Goal: Information Seeking & Learning: Learn about a topic

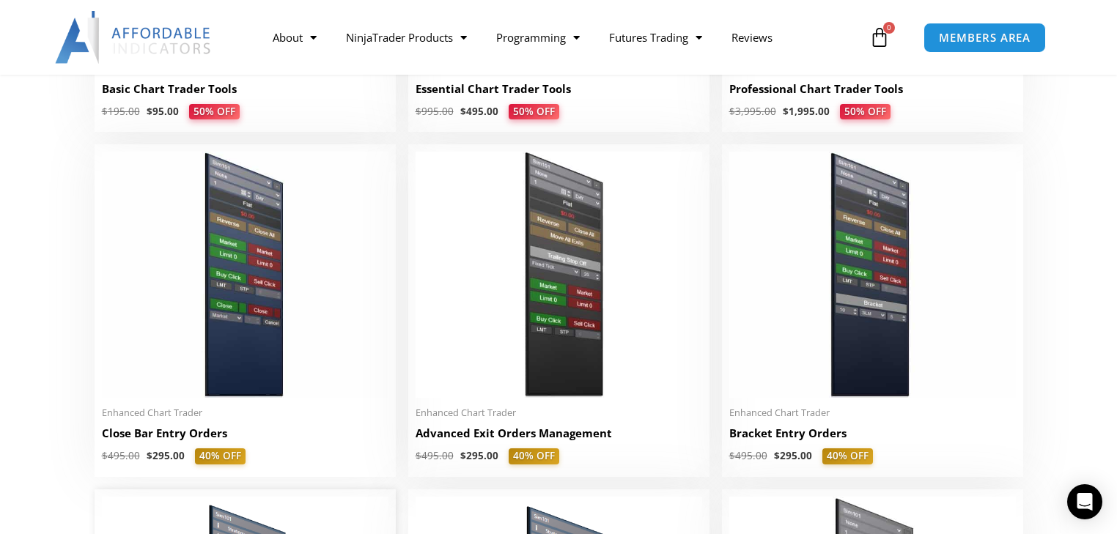
scroll to position [938, 0]
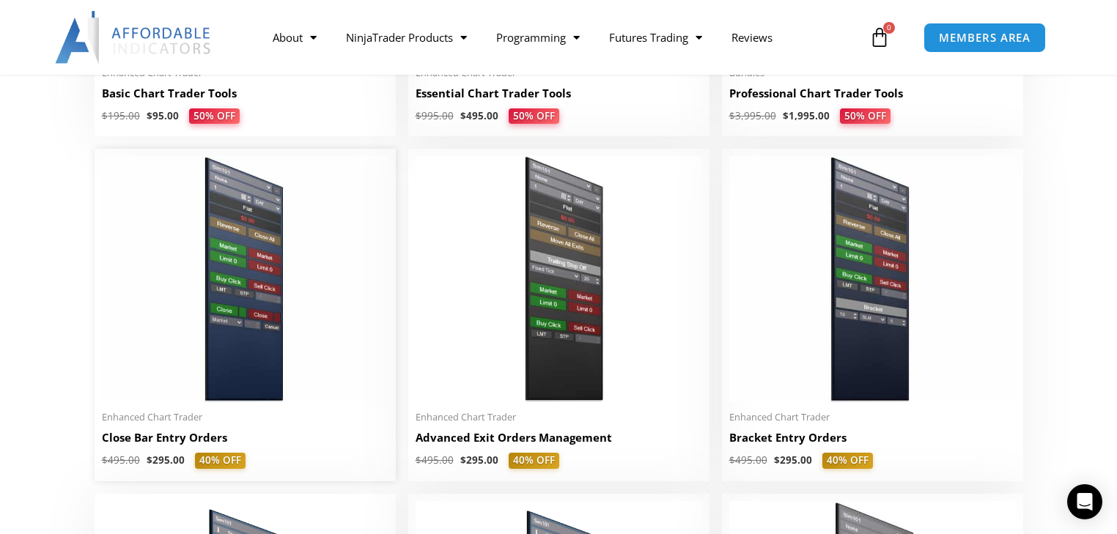
click at [245, 296] on img at bounding box center [245, 279] width 286 height 246
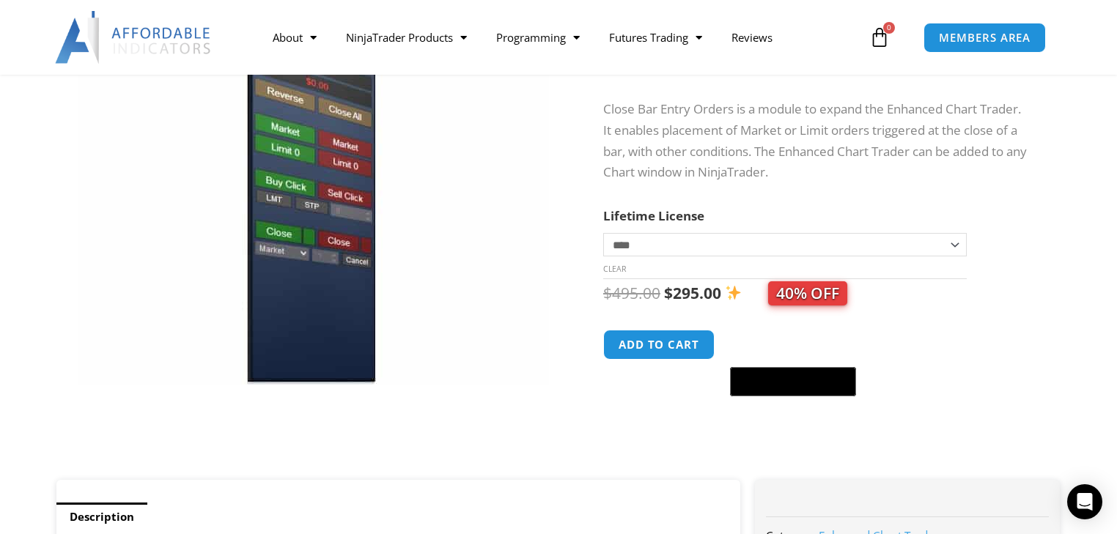
scroll to position [176, 0]
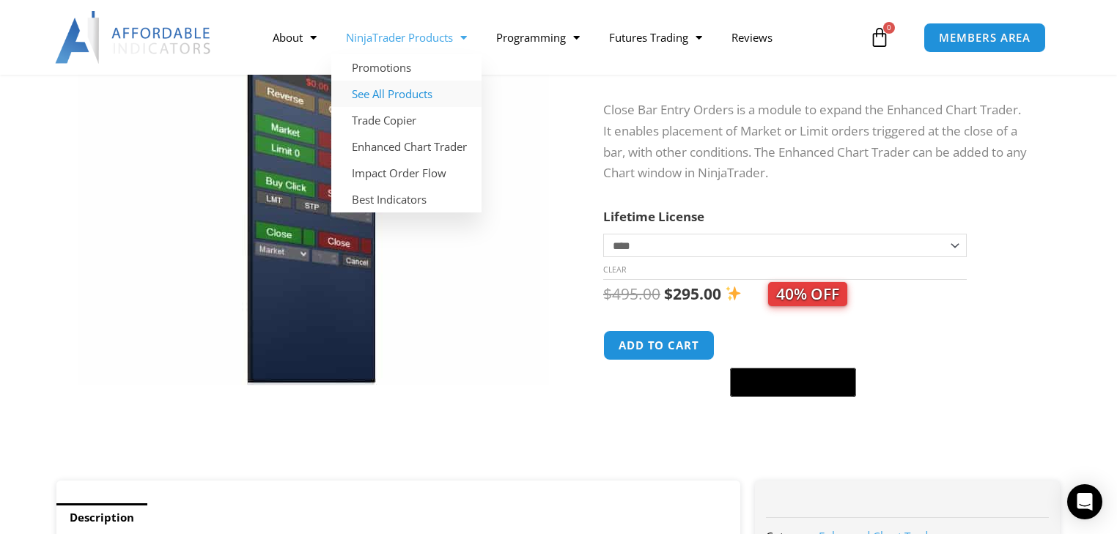
click at [385, 94] on link "See All Products" at bounding box center [406, 94] width 150 height 26
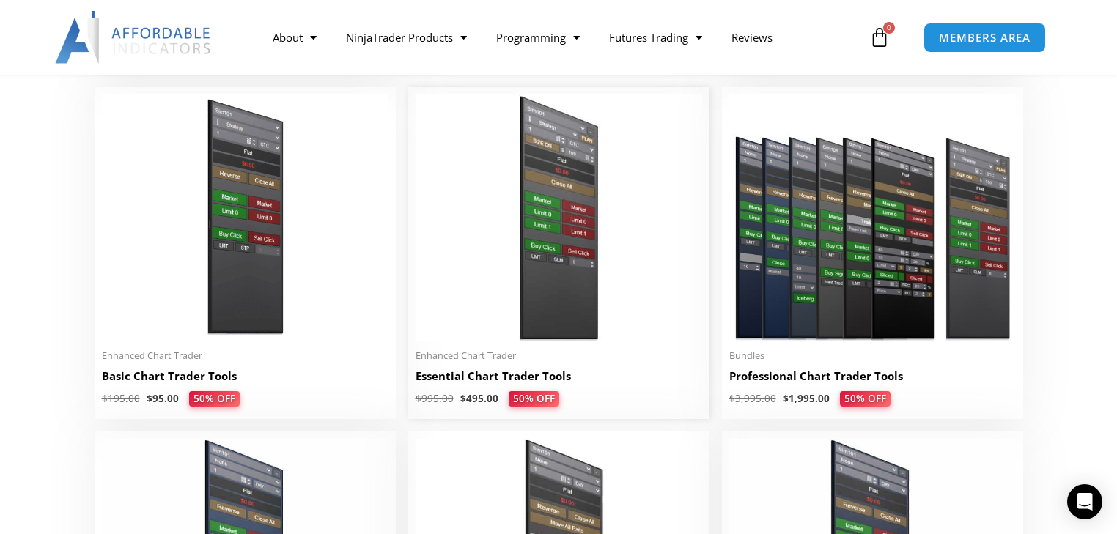
scroll to position [703, 0]
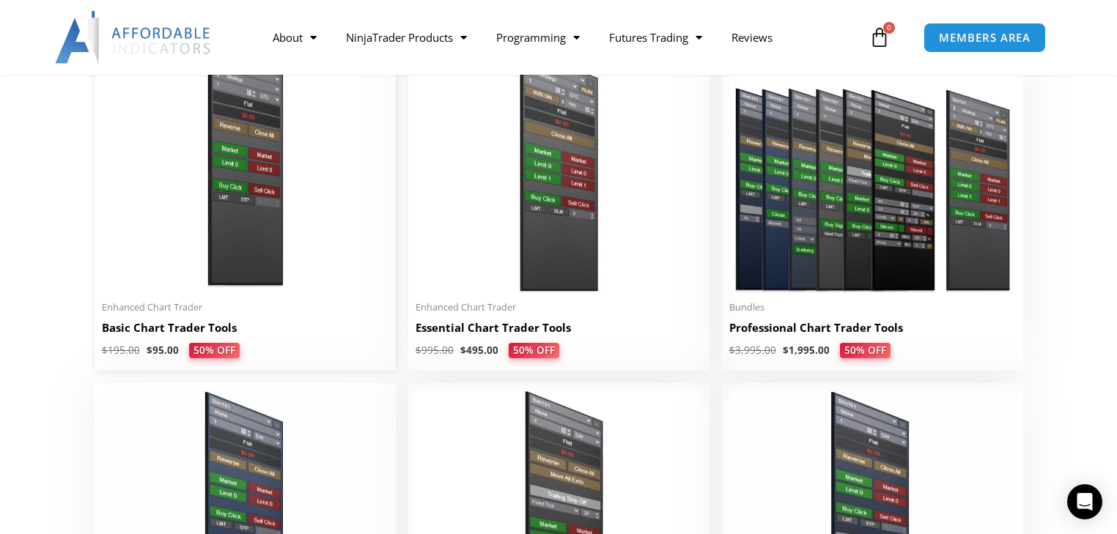
click at [178, 325] on h2 "Basic Chart Trader Tools" at bounding box center [245, 327] width 286 height 15
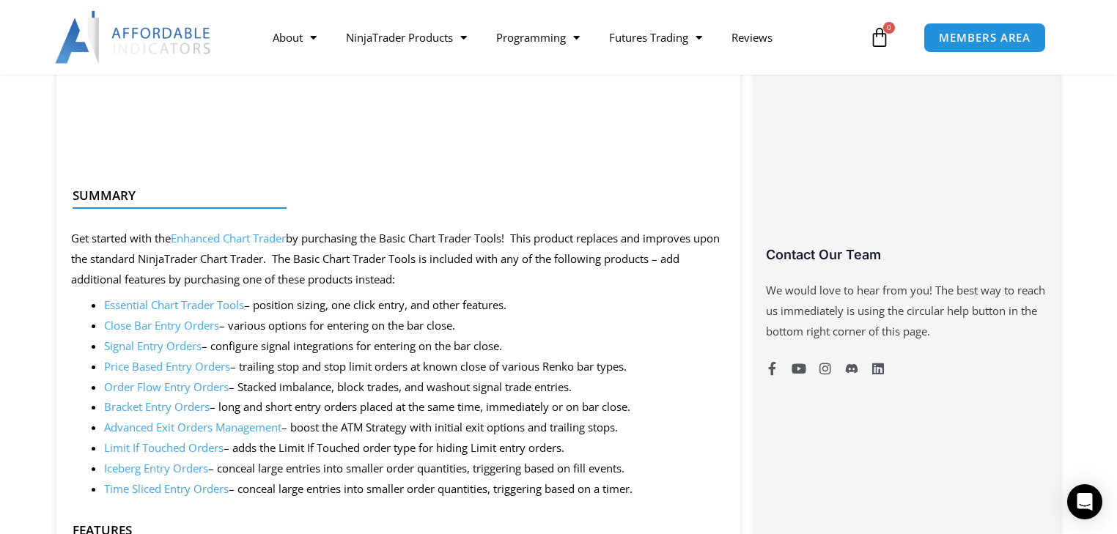
scroll to position [996, 0]
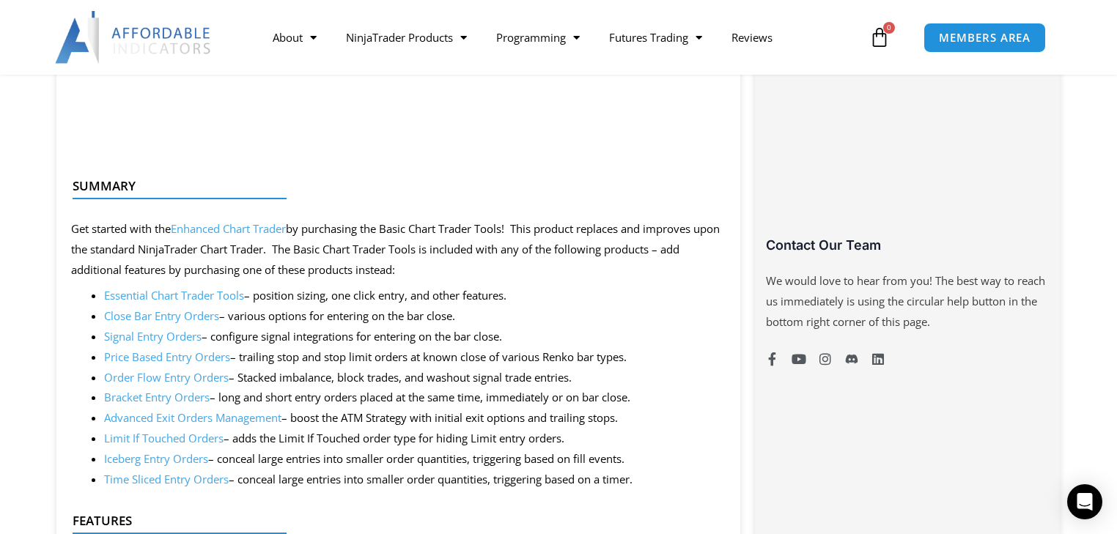
click at [234, 297] on link "Essential Chart Trader Tools" at bounding box center [174, 295] width 140 height 15
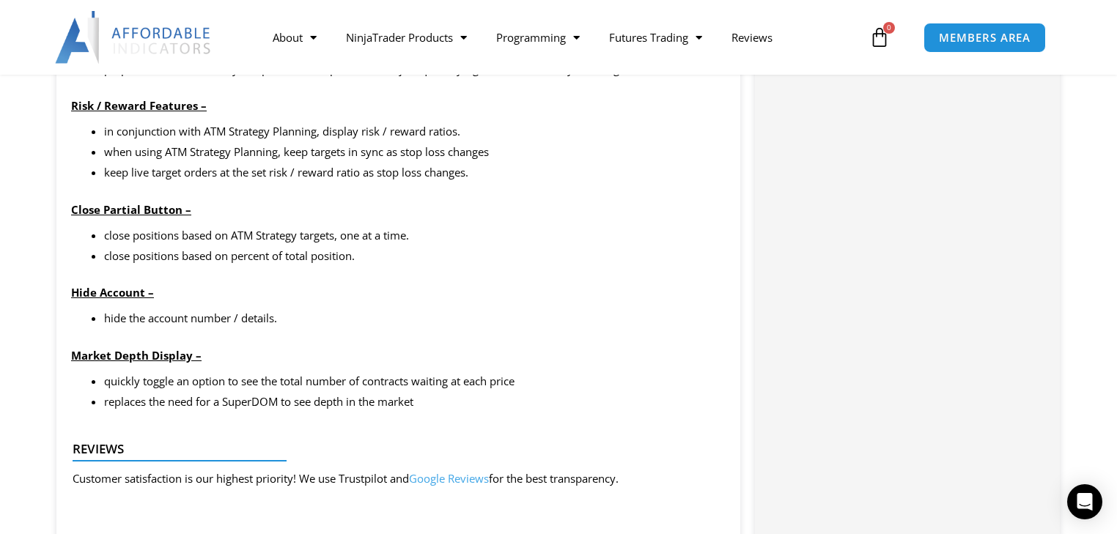
scroll to position [1700, 0]
